Goal: Information Seeking & Learning: Find specific fact

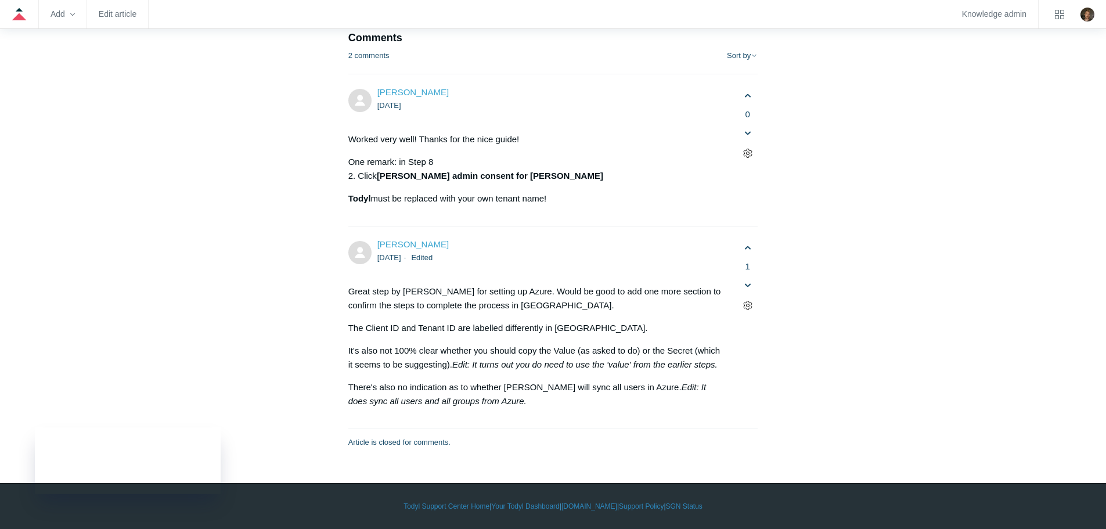
scroll to position [7265, 0]
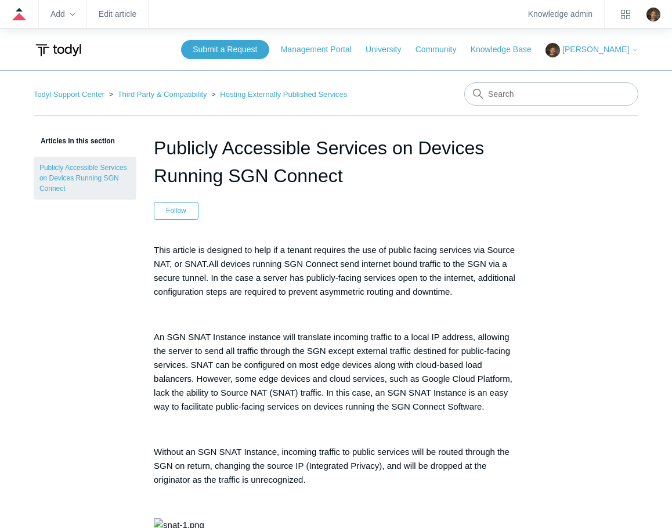
drag, startPoint x: 347, startPoint y: 179, endPoint x: 155, endPoint y: 143, distance: 195.3
click at [155, 143] on h1 "Publicly Accessible Services on Devices Running SGN Connect" at bounding box center [336, 162] width 364 height 56
copy h1 "Publicly Accessible Services on Devices Running SGN Connect"
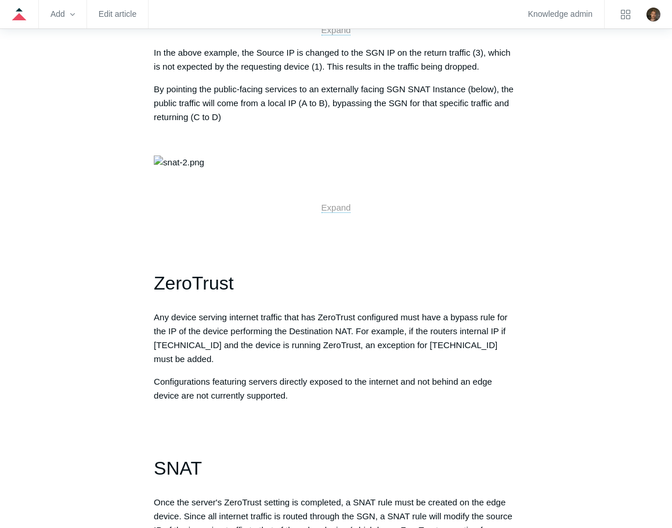
scroll to position [540, 0]
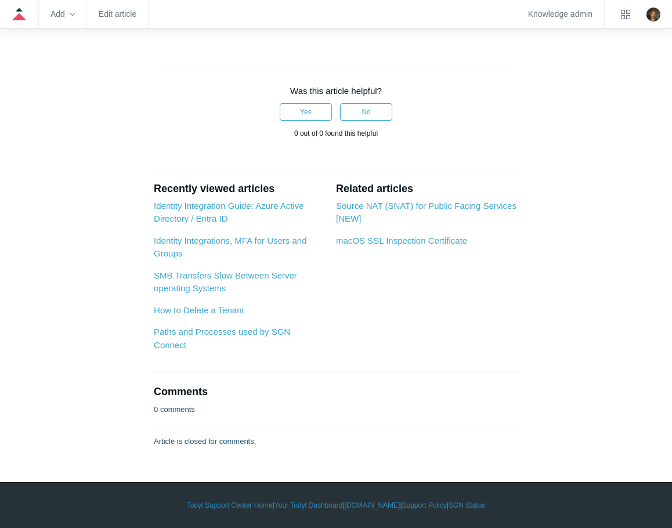
scroll to position [2234, 0]
